Goal: Check status

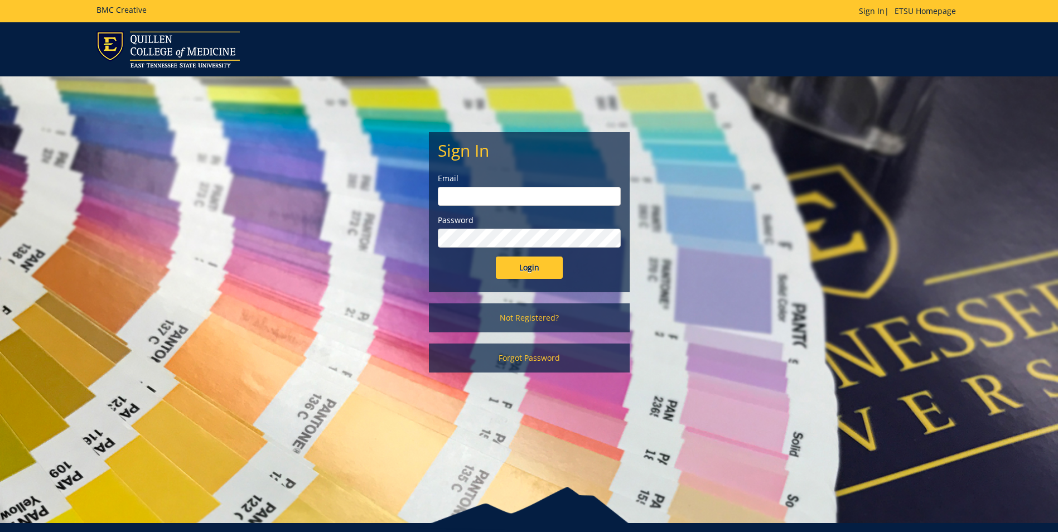
click at [532, 196] on input "email" at bounding box center [529, 196] width 183 height 19
type input "[EMAIL_ADDRESS][DOMAIN_NAME]"
click at [496, 257] on input "Login" at bounding box center [529, 268] width 67 height 22
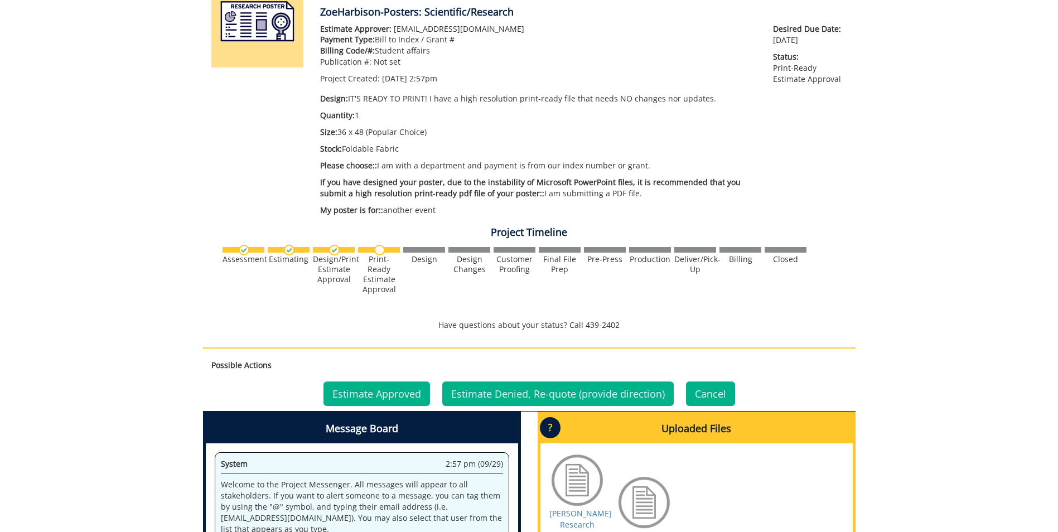
scroll to position [335, 0]
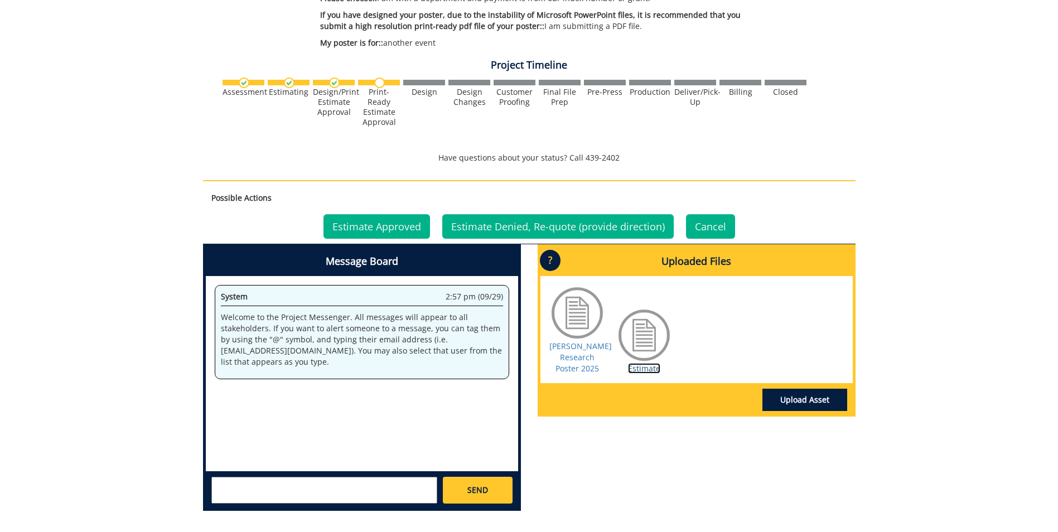
click at [649, 370] on link "Estimate" at bounding box center [644, 368] width 32 height 11
click at [363, 224] on link "Estimate Approved" at bounding box center [377, 226] width 107 height 25
